Goal: Task Accomplishment & Management: Manage account settings

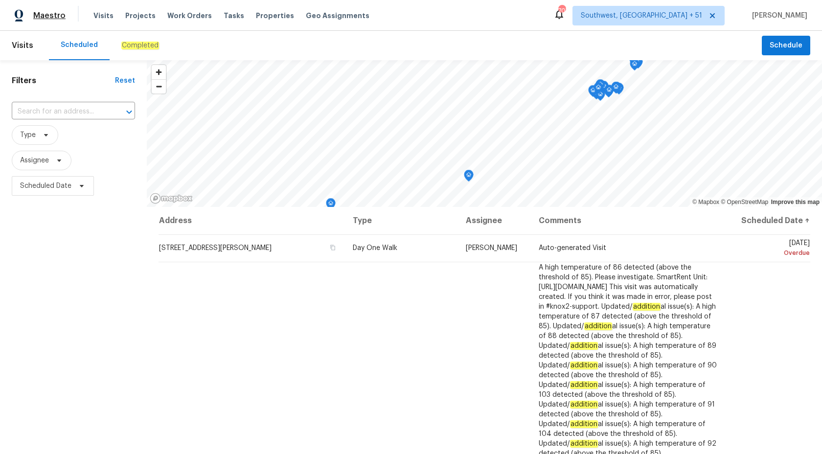
click at [50, 16] on span "Maestro" at bounding box center [49, 16] width 32 height 10
click at [111, 46] on div "Completed" at bounding box center [140, 45] width 61 height 29
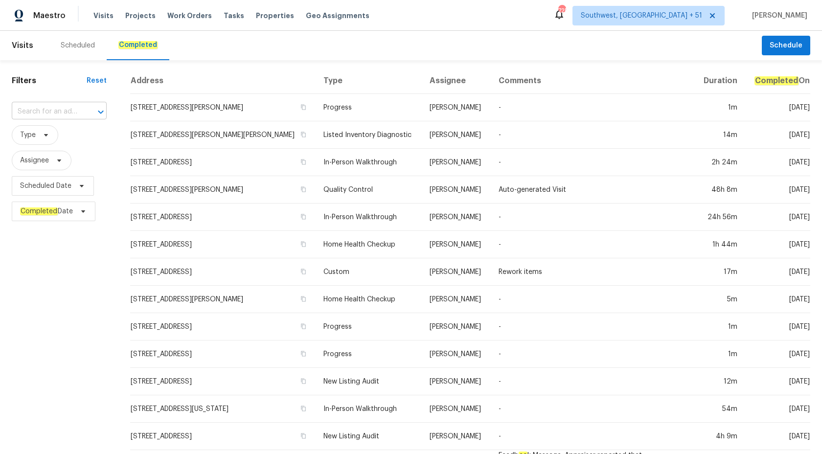
click at [66, 108] on input "text" at bounding box center [46, 111] width 68 height 15
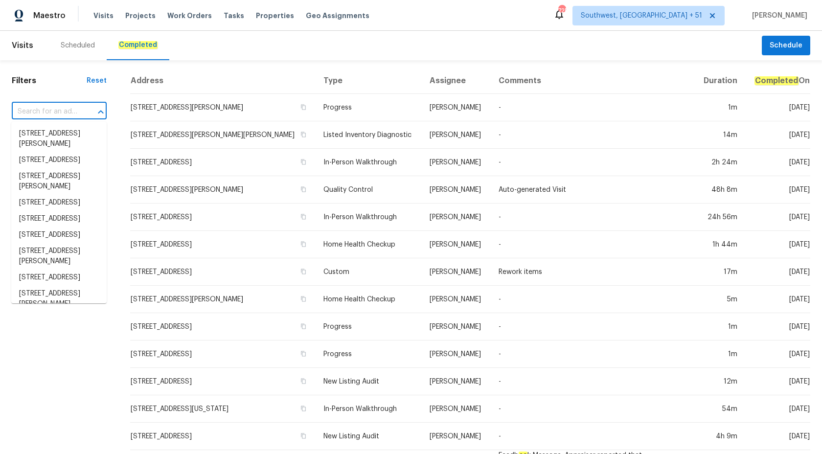
paste input "FL_RES_SPD_09-12-2025_1292 Buccaneer Ave.pdf"
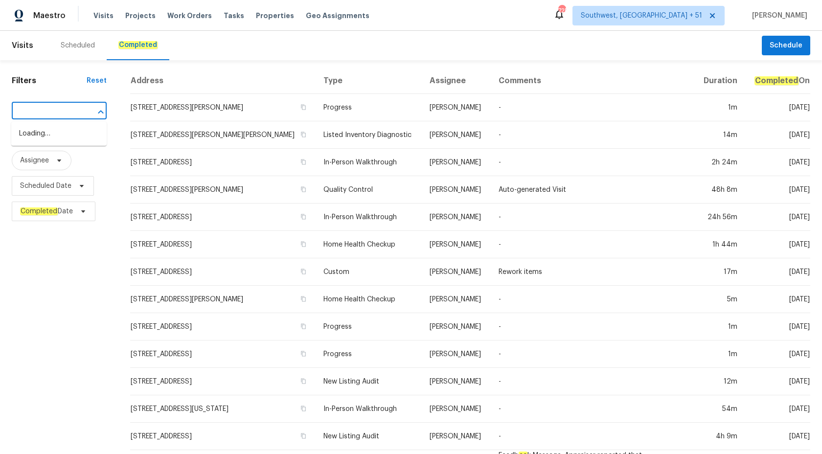
scroll to position [0, 79]
type input "FL_RES_SPD_09-12-2025_1292 Buccaneer Av"
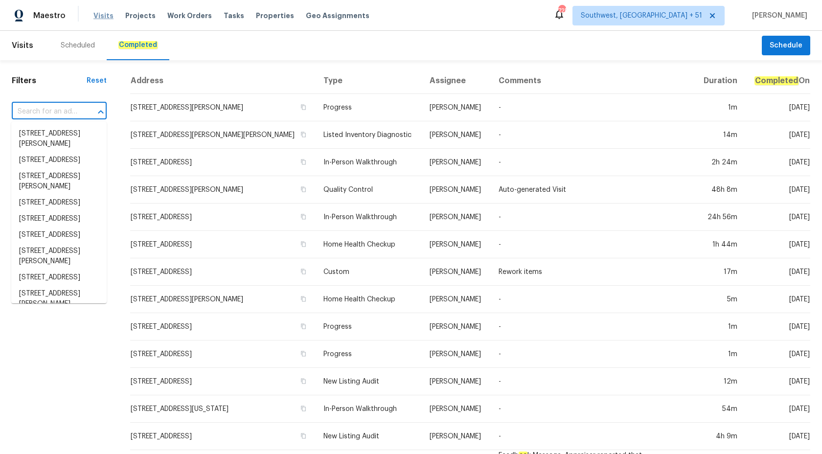
scroll to position [0, 0]
paste input "[STREET_ADDRESS]"
type input "[STREET_ADDRESS]"
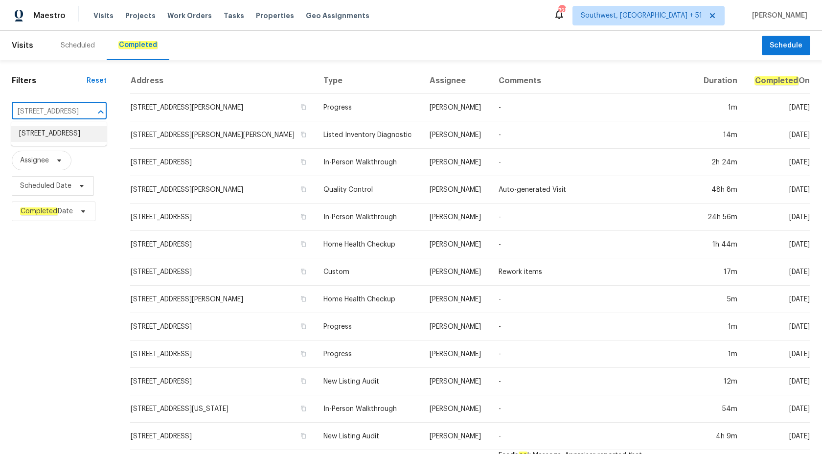
click at [66, 142] on li "[STREET_ADDRESS]" at bounding box center [58, 134] width 95 height 16
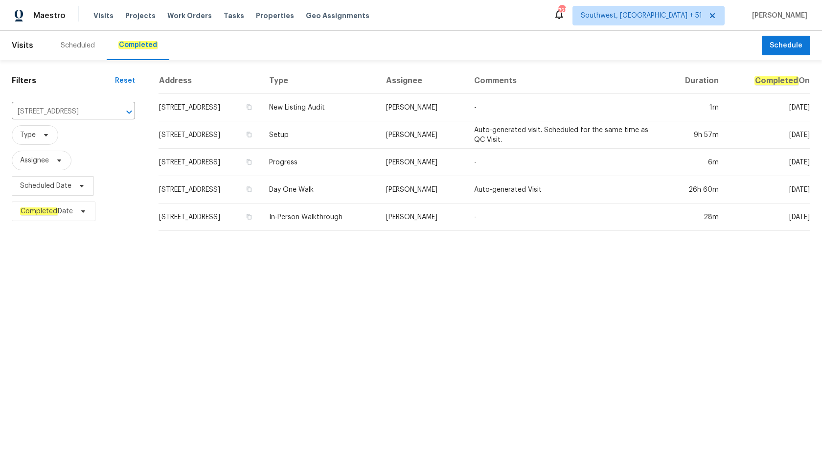
click at [371, 177] on td "Day One Walk" at bounding box center [319, 189] width 117 height 27
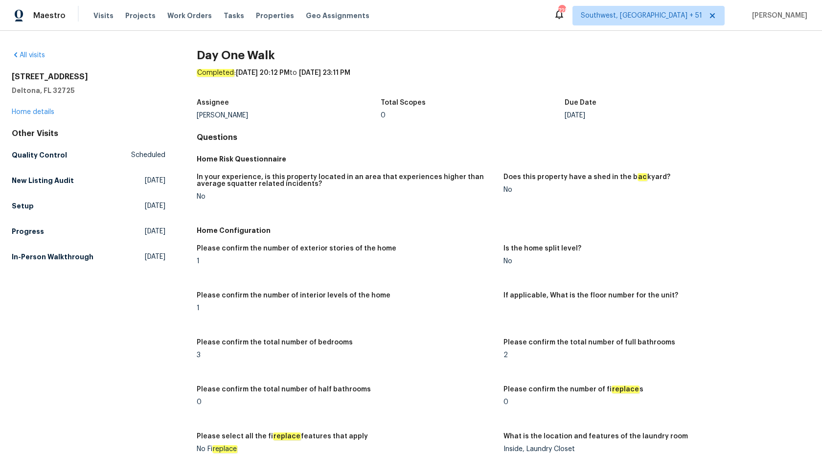
click at [26, 117] on div "All visits 1292 Buccaneer Ave Deltona, FL 32725 Home details Other Visits Quali…" at bounding box center [89, 157] width 154 height 215
click at [27, 111] on link "Home details" at bounding box center [33, 112] width 43 height 7
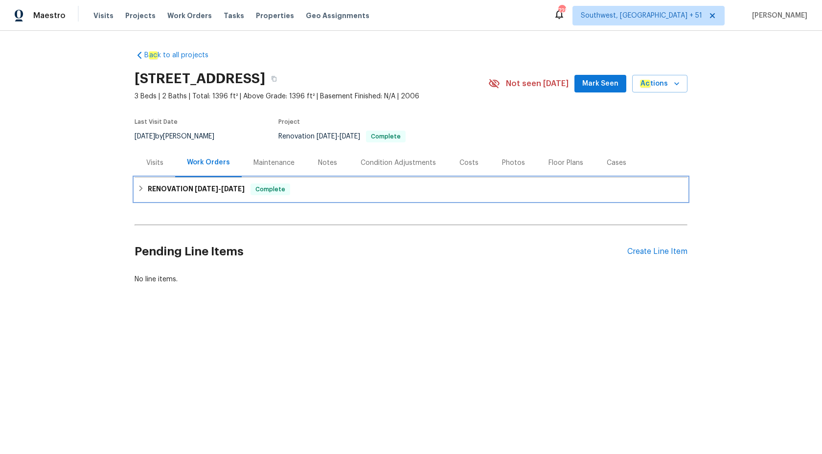
click at [303, 186] on div "RENOVATION 8/29/25 - 9/29/25 Complete" at bounding box center [411, 190] width 547 height 12
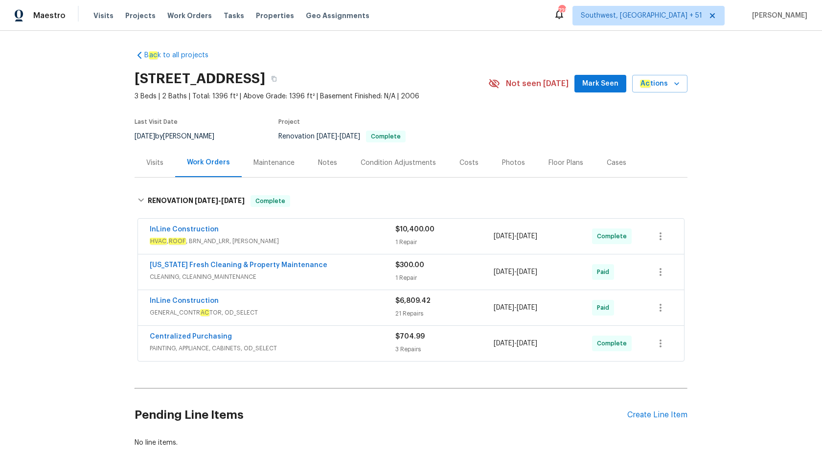
click at [348, 236] on div "InLine Construction" at bounding box center [273, 231] width 246 height 12
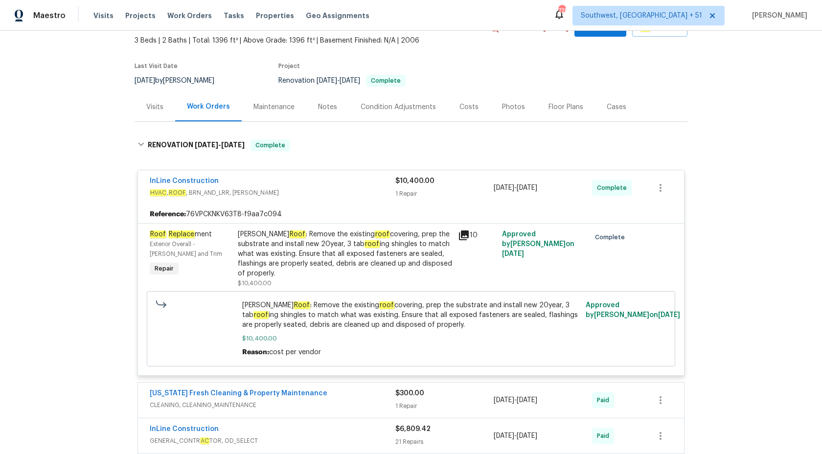
scroll to position [56, 0]
click at [392, 188] on span "HVAC , ROOF , BRN_AND_LRR, WELLS" at bounding box center [273, 192] width 246 height 10
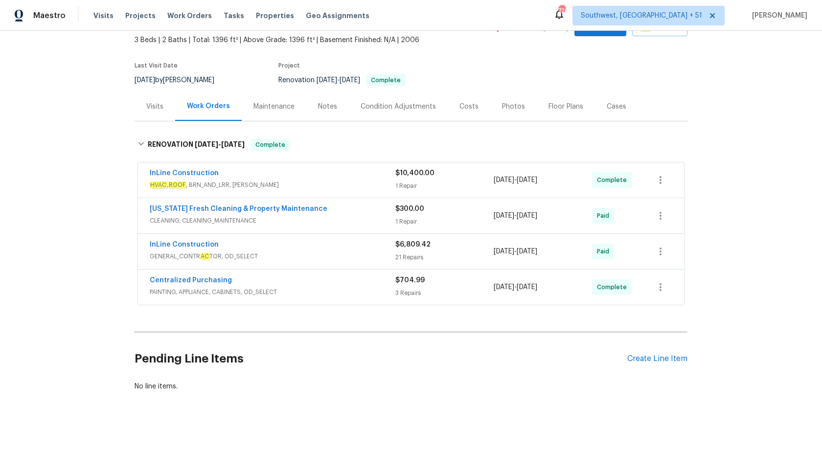
click at [402, 218] on div "1 Repair" at bounding box center [444, 222] width 98 height 10
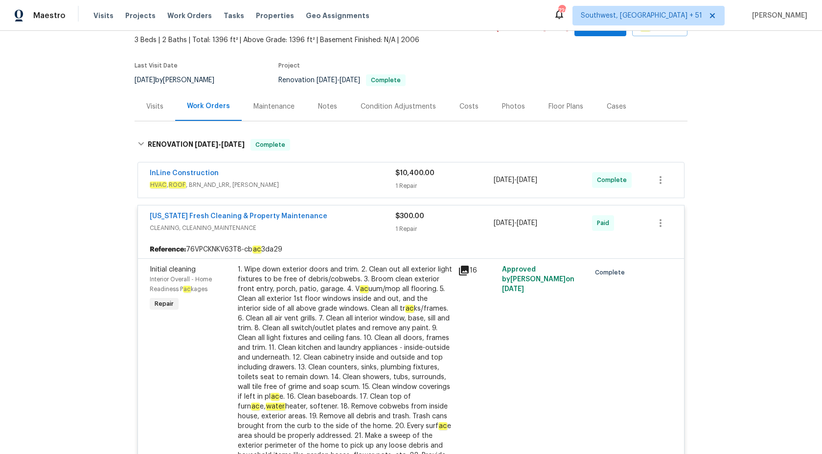
click at [402, 218] on span "$300.00" at bounding box center [409, 216] width 29 height 7
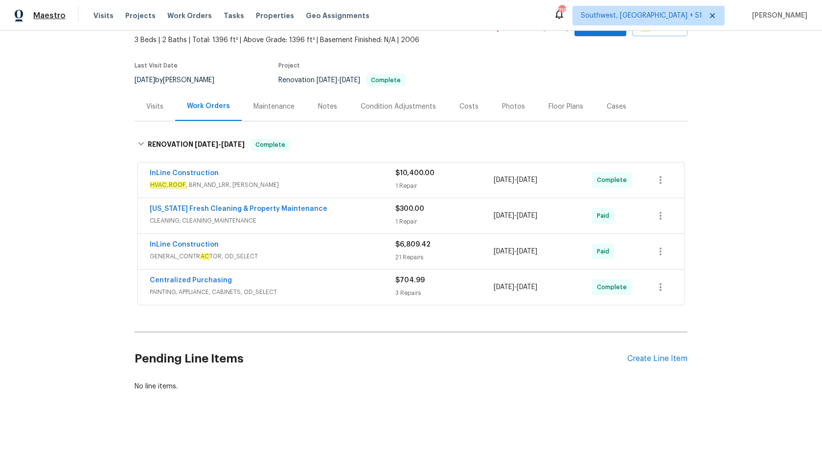
click at [46, 17] on span "Maestro" at bounding box center [49, 16] width 32 height 10
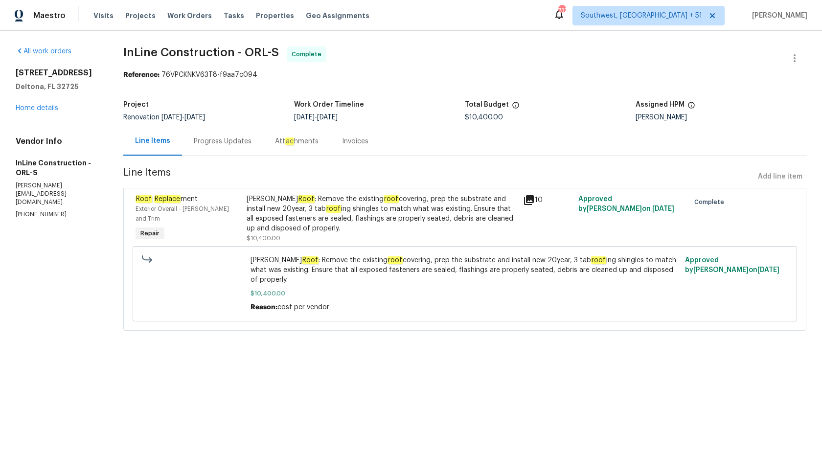
click at [224, 149] on div "Progress Updates" at bounding box center [222, 141] width 81 height 29
click at [353, 141] on div "Invoices" at bounding box center [355, 142] width 26 height 10
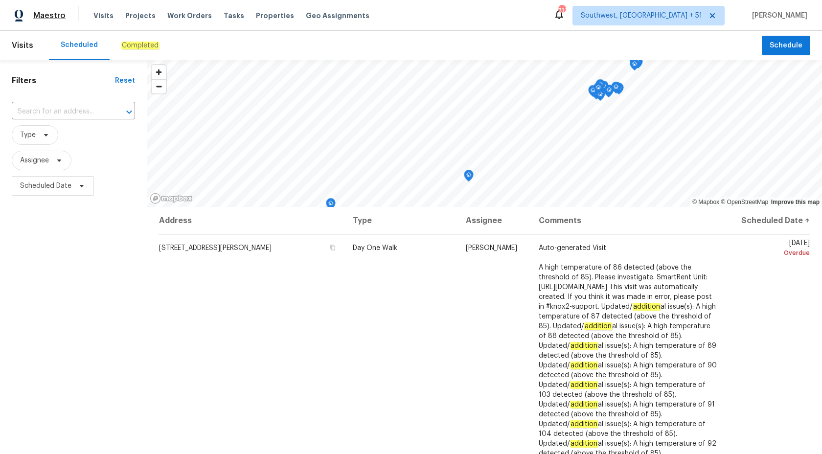
click at [45, 18] on span "Maestro" at bounding box center [49, 16] width 32 height 10
click at [131, 48] on em "Completed" at bounding box center [140, 46] width 38 height 8
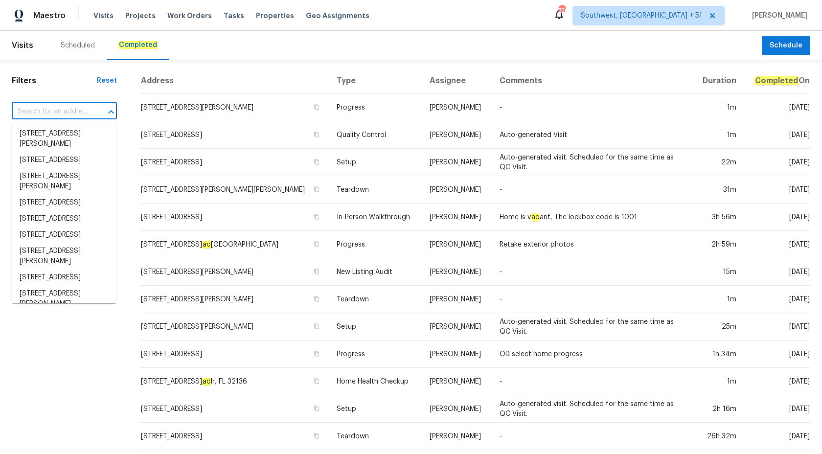
click at [63, 107] on input "text" at bounding box center [51, 111] width 78 height 15
paste input "[STREET_ADDRESS][PERSON_NAME]"
type input "[STREET_ADDRESS][PERSON_NAME]"
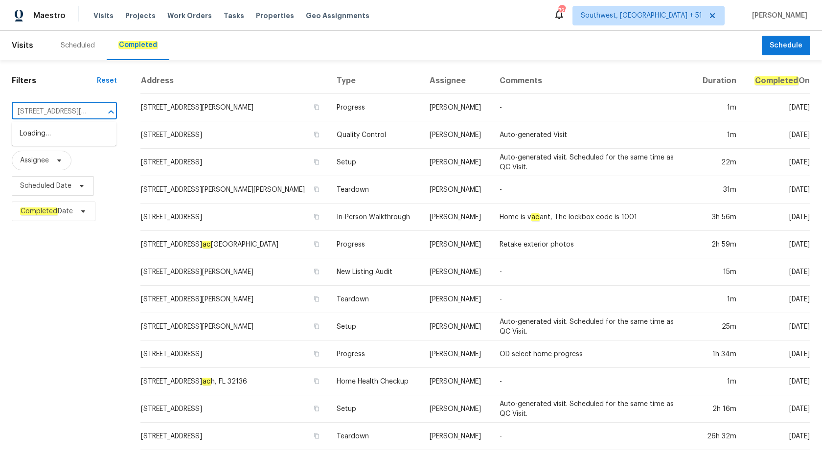
scroll to position [0, 52]
click at [67, 138] on span "[STREET_ADDRESS][PERSON_NAME]" at bounding box center [64, 149] width 89 height 41
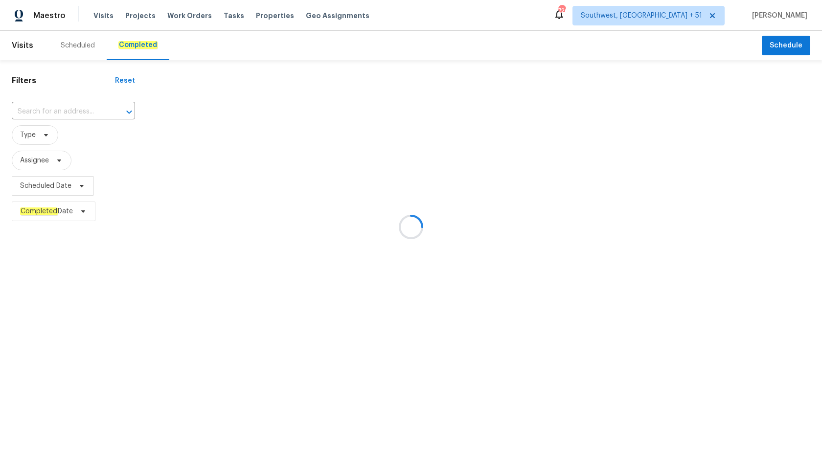
type input "[STREET_ADDRESS][PERSON_NAME]"
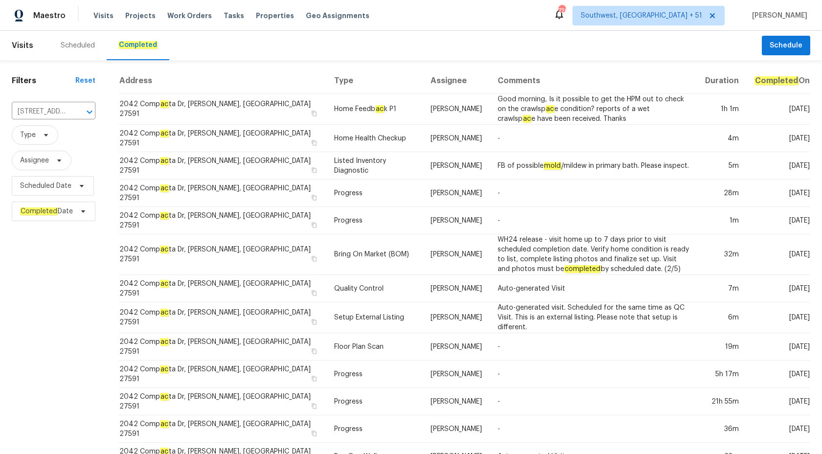
click at [423, 161] on td "[PERSON_NAME]" at bounding box center [456, 165] width 67 height 27
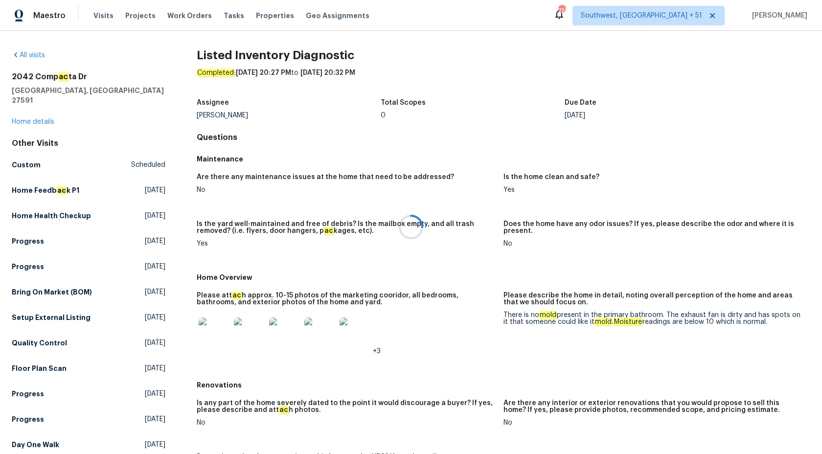
click at [35, 114] on div at bounding box center [411, 227] width 822 height 454
click at [35, 118] on link "Home details" at bounding box center [33, 121] width 43 height 7
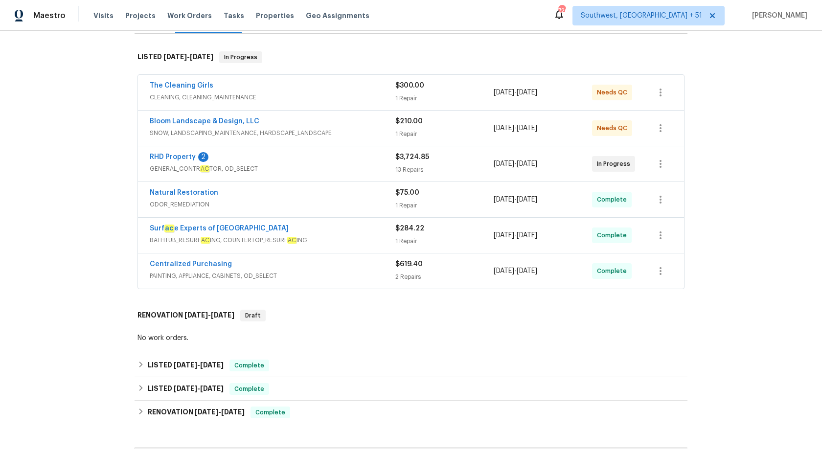
scroll to position [186, 0]
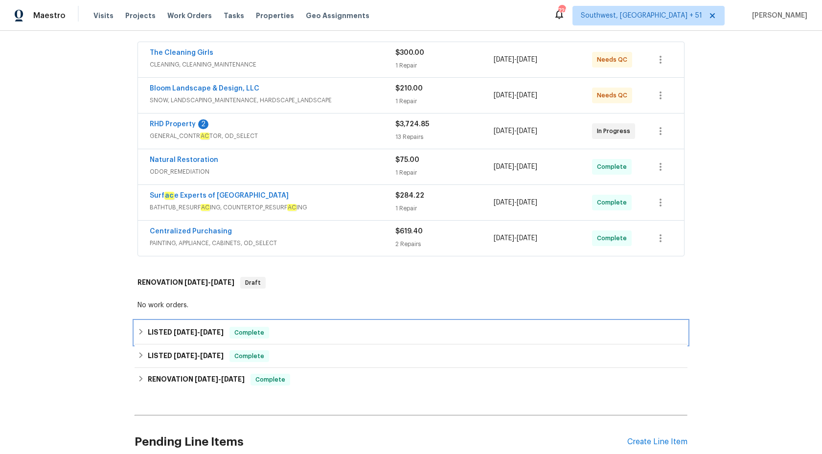
click at [212, 321] on div "LISTED [DATE] - [DATE] Complete" at bounding box center [411, 332] width 553 height 23
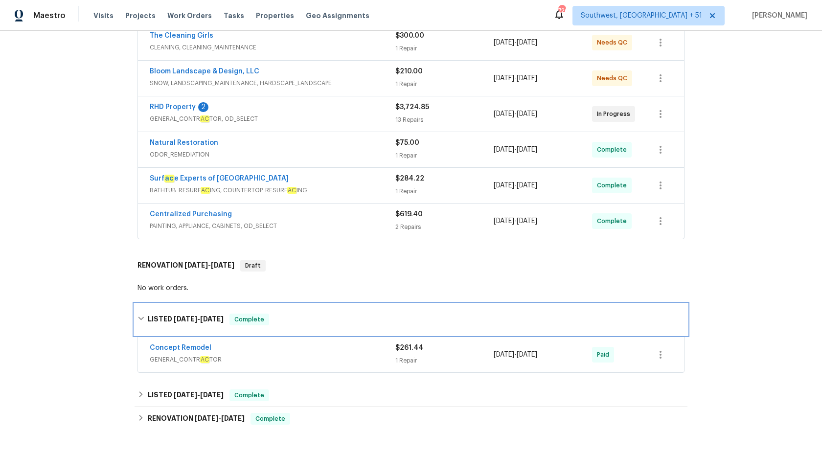
scroll to position [210, 0]
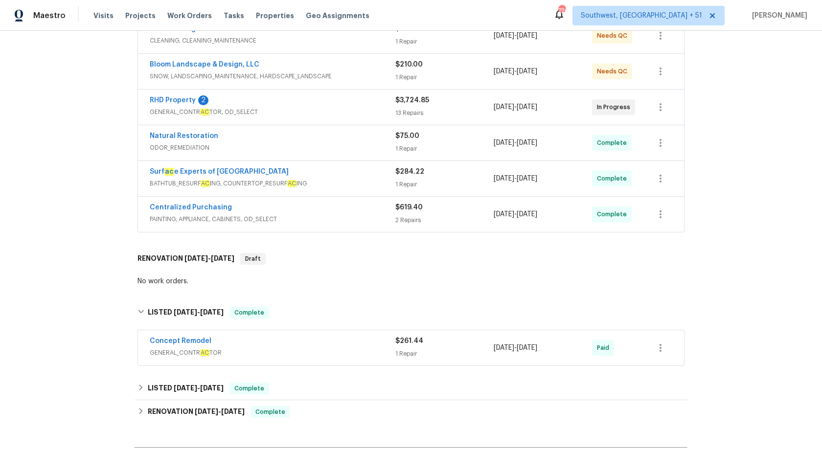
click at [370, 203] on div "Centralized Purchasing" at bounding box center [273, 209] width 246 height 12
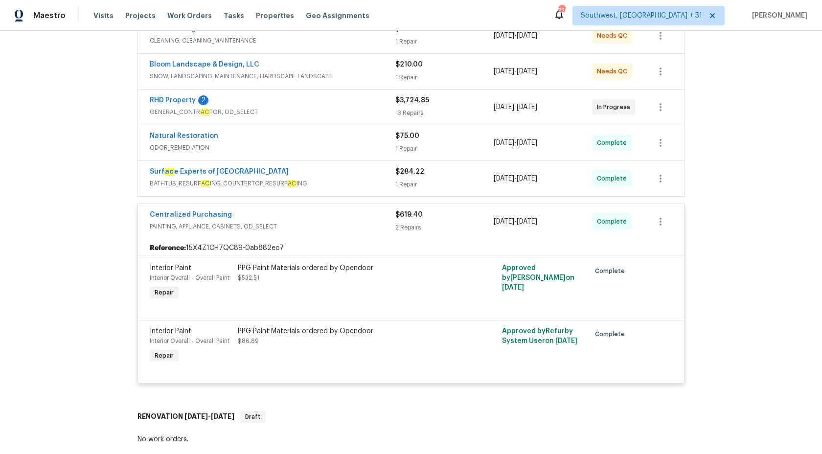
click at [378, 186] on div "Surf ac e Experts of North Raleigh BATHTUB_RESURF AC ING, COUNTERTOP_RESURF AC …" at bounding box center [411, 178] width 546 height 35
click at [387, 179] on span "BATHTUB_RESURF AC ING, COUNTERTOP_RESURF AC ING" at bounding box center [273, 184] width 246 height 10
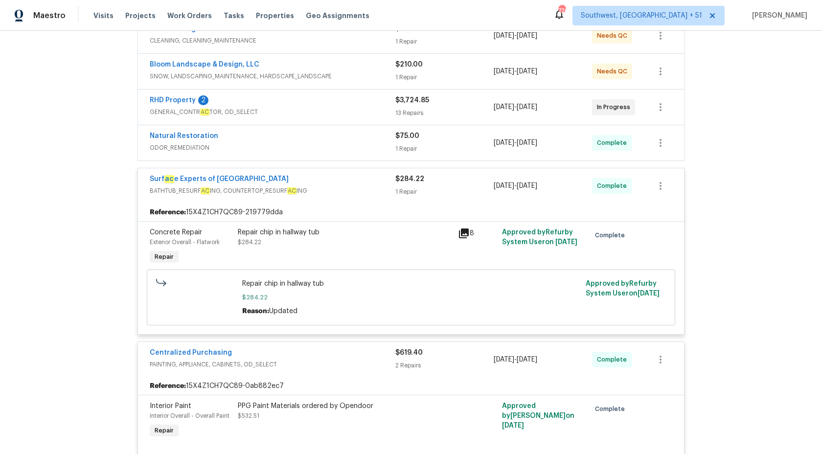
click at [396, 134] on div "$75.00 1 Repair" at bounding box center [444, 142] width 98 height 23
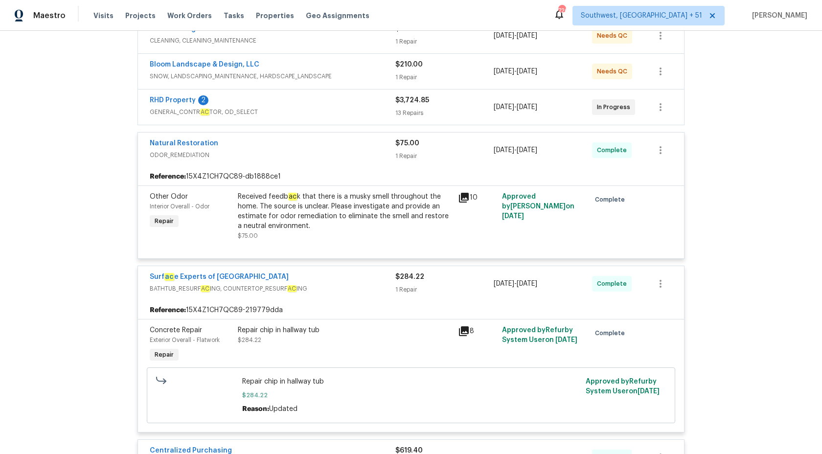
click at [385, 107] on span "GENERAL_CONTR AC TOR, OD_SELECT" at bounding box center [273, 112] width 246 height 10
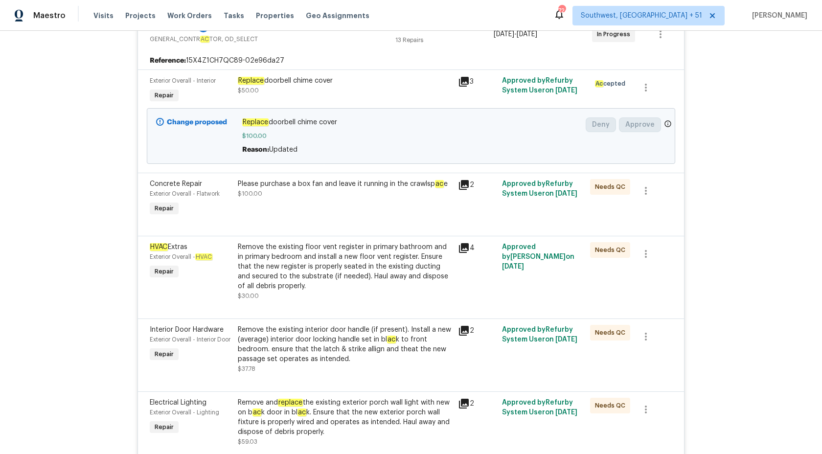
scroll to position [289, 0]
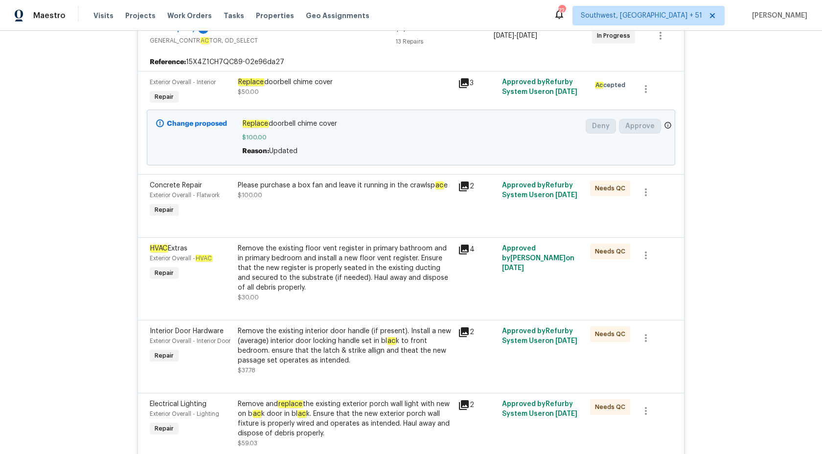
click at [377, 182] on div "Please purchase a box fan and leave it running in the crawlsp ac e $100.00" at bounding box center [345, 191] width 214 height 20
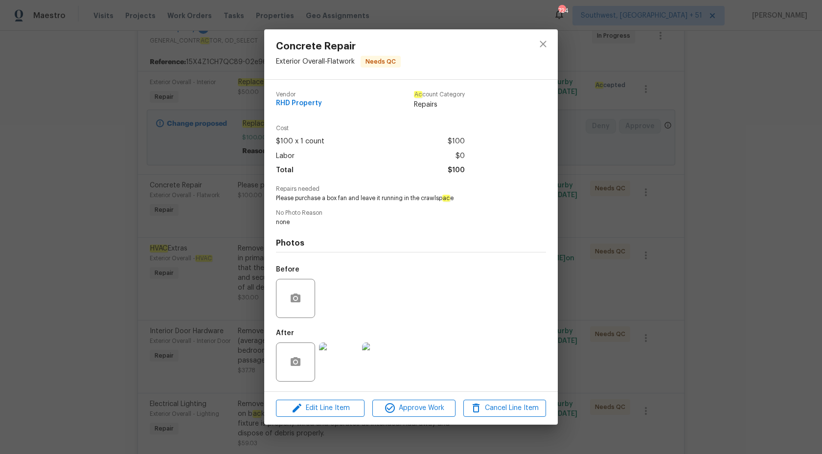
click at [105, 304] on div "Concrete Repair Exterior Overall - Flatwork Needs QC Vendor RHD Property Ac cou…" at bounding box center [411, 227] width 822 height 454
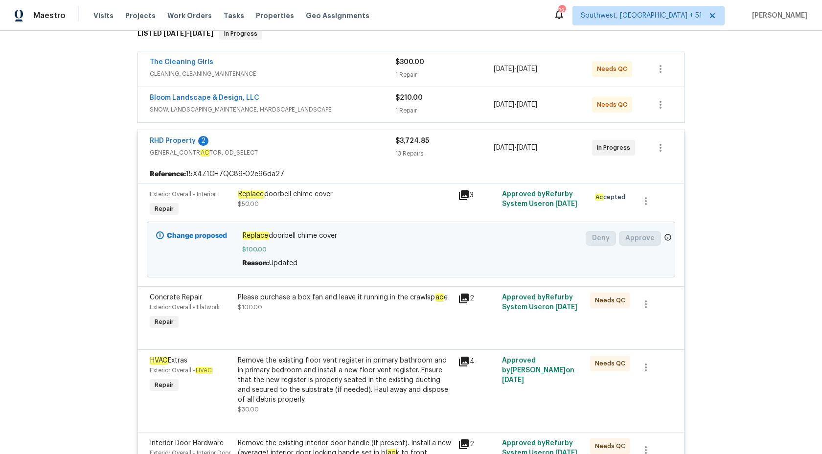
scroll to position [168, 0]
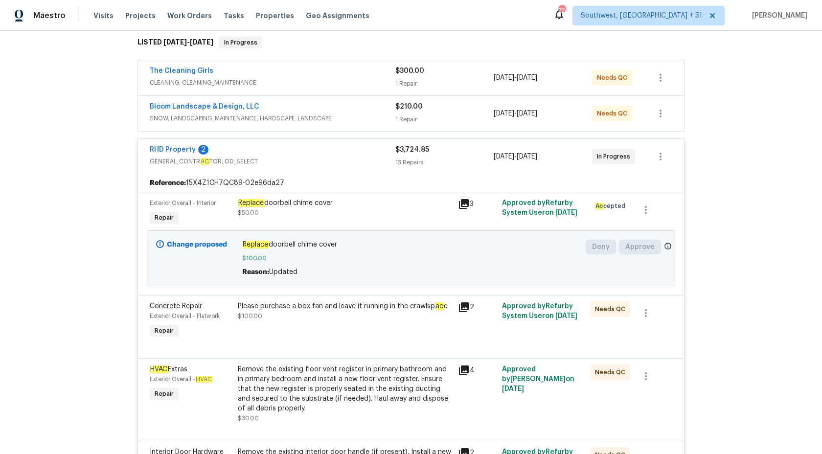
click at [387, 114] on span "SNOW, LANDSCAPING_MAINTENANCE, HARDSCAPE_LANDSCAPE" at bounding box center [273, 119] width 246 height 10
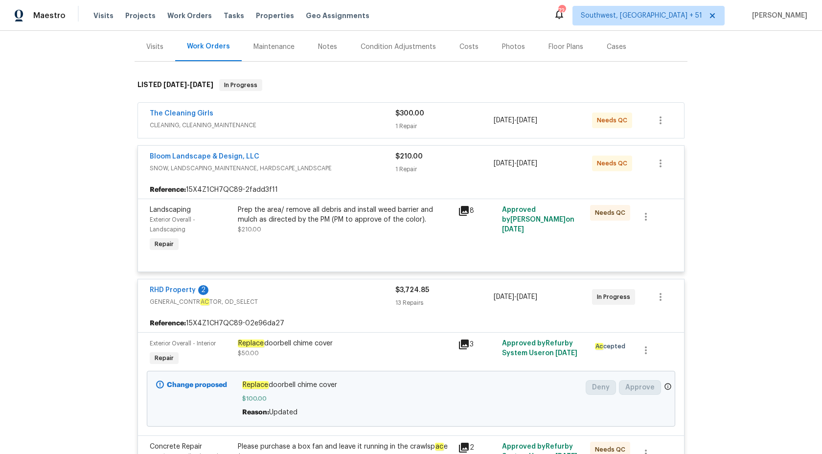
scroll to position [107, 0]
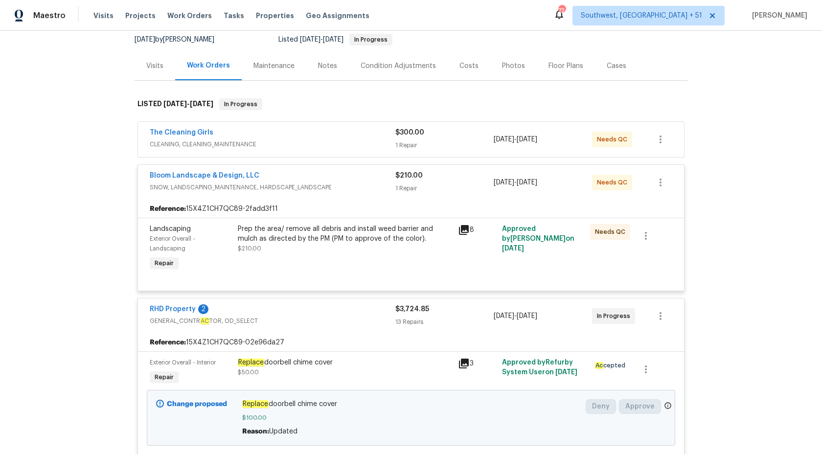
click at [359, 139] on span "CLEANING, CLEANING_MAINTENANCE" at bounding box center [273, 144] width 246 height 10
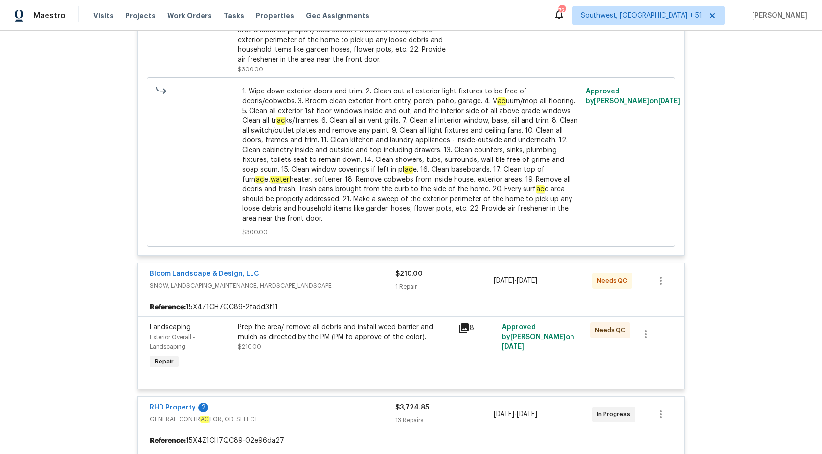
scroll to position [447, 0]
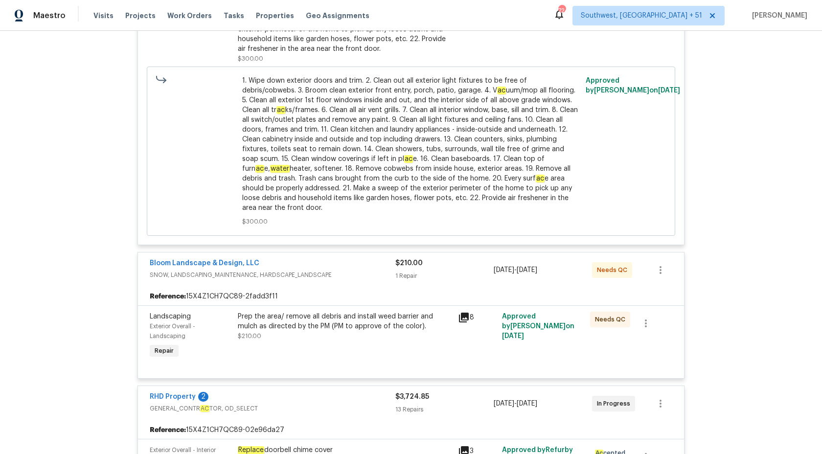
click at [404, 271] on div "1 Repair" at bounding box center [444, 276] width 98 height 10
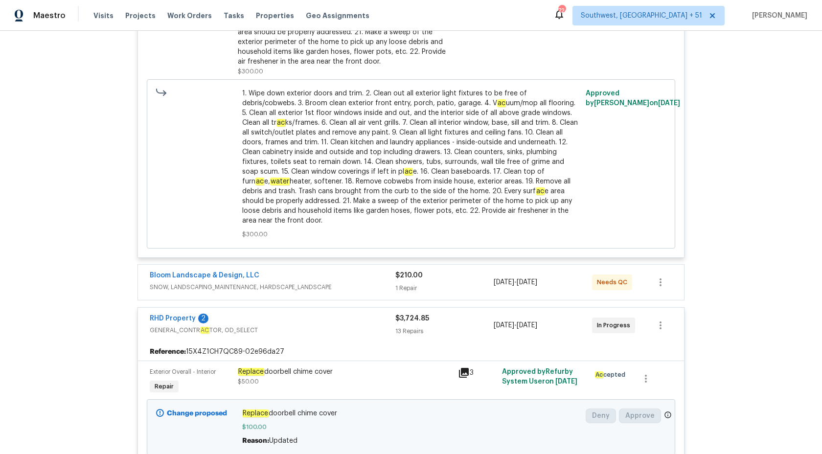
scroll to position [542, 0]
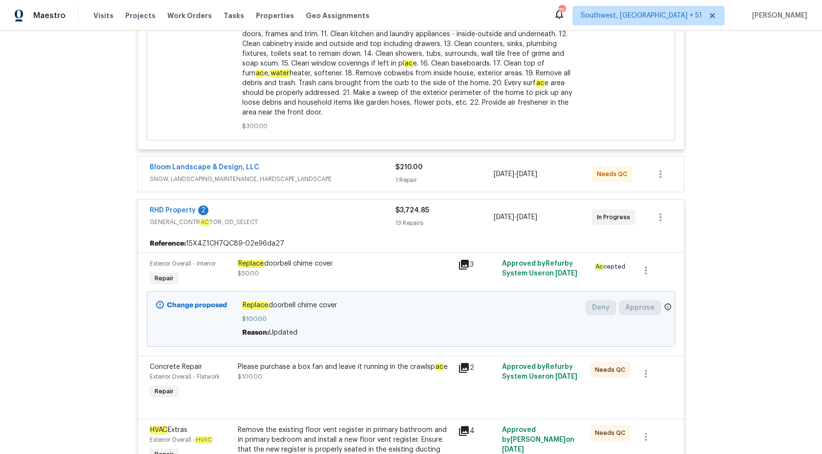
click at [413, 207] on div "$3,724.85 13 Repairs" at bounding box center [444, 217] width 98 height 23
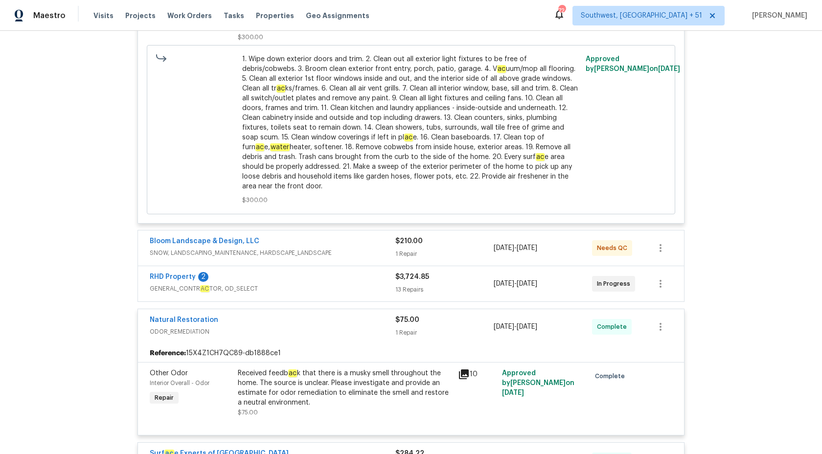
scroll to position [493, 0]
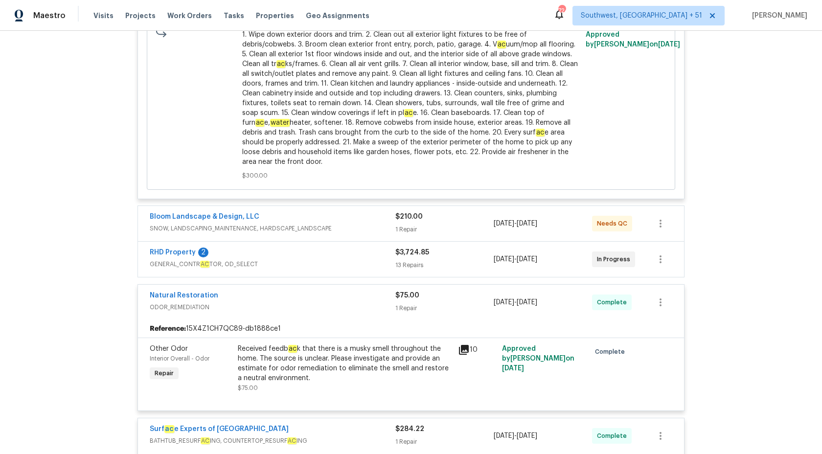
click at [408, 292] on span "$75.00" at bounding box center [407, 295] width 24 height 7
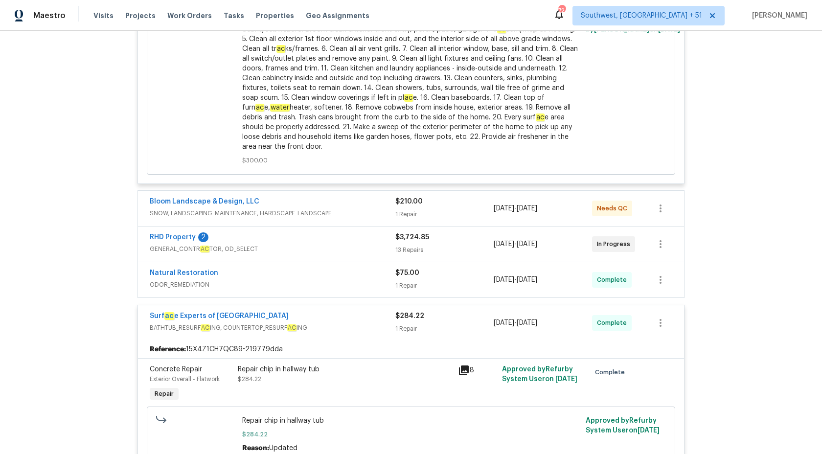
scroll to position [571, 0]
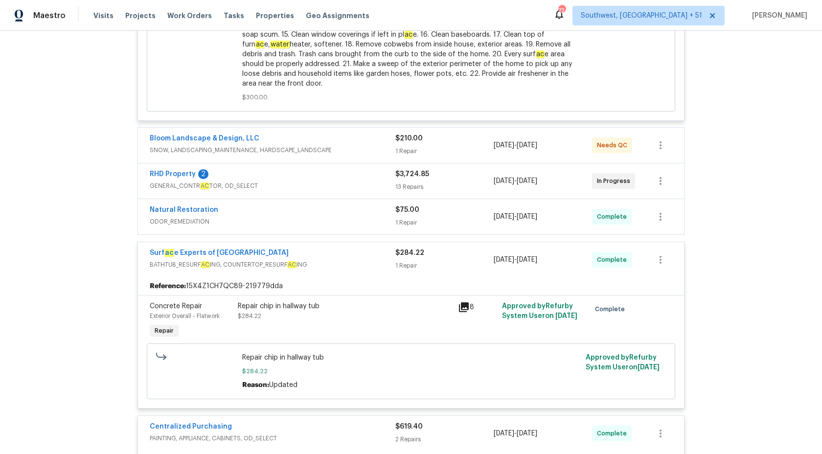
click at [407, 261] on div "1 Repair" at bounding box center [444, 266] width 98 height 10
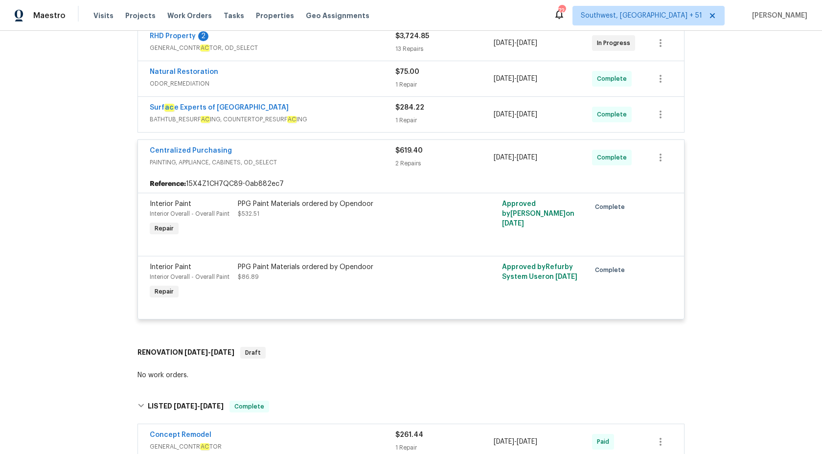
scroll to position [639, 0]
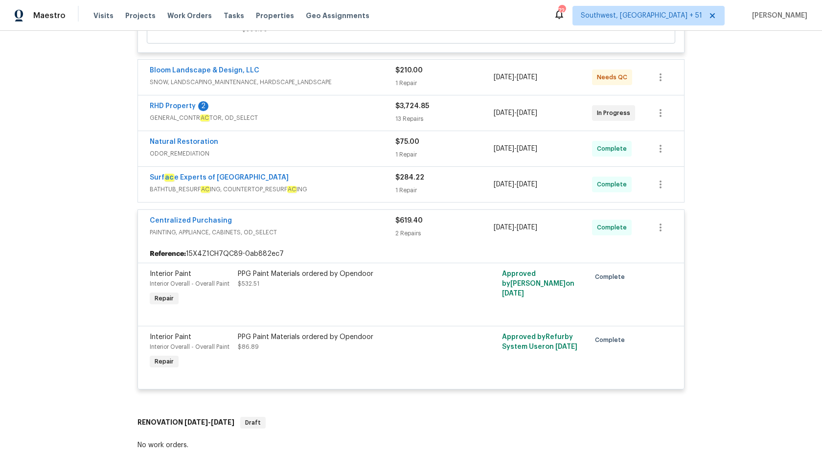
click at [410, 229] on div "2 Repairs" at bounding box center [444, 234] width 98 height 10
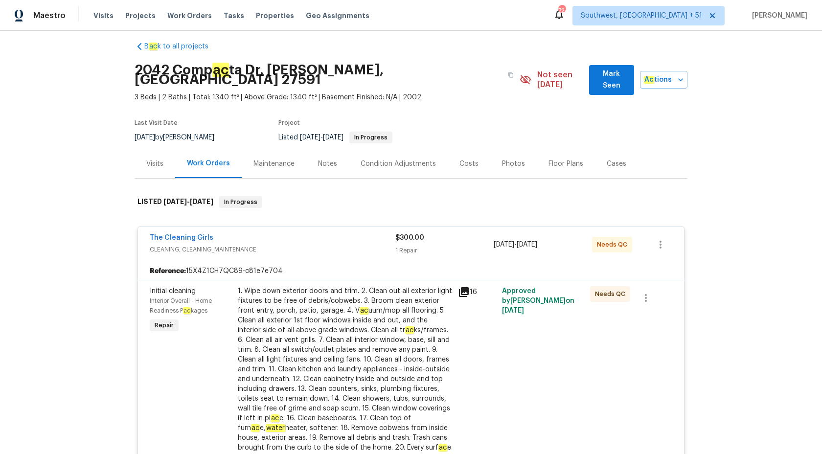
scroll to position [0, 0]
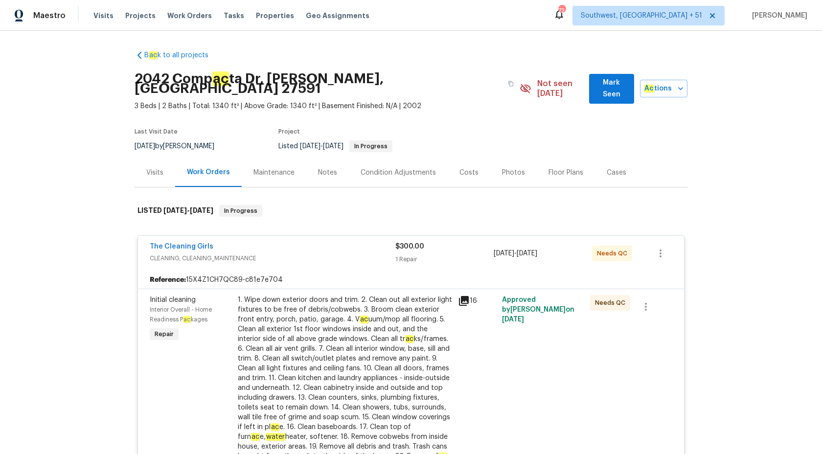
click at [397, 243] on span "$300.00" at bounding box center [409, 246] width 29 height 7
